Goal: Transaction & Acquisition: Purchase product/service

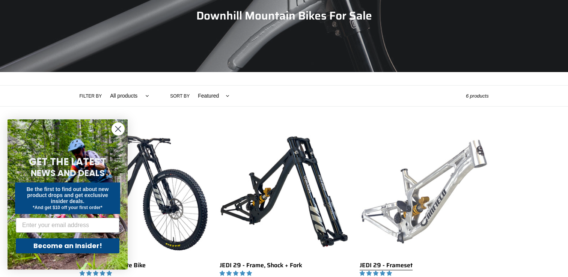
scroll to position [113, 0]
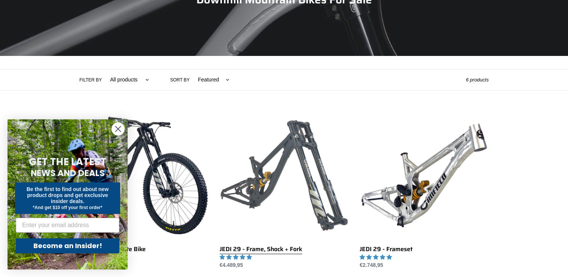
click at [276, 163] on link "JEDI 29 - Frame, Shock + Fork" at bounding box center [284, 190] width 129 height 158
